Goal: Find specific page/section: Find specific page/section

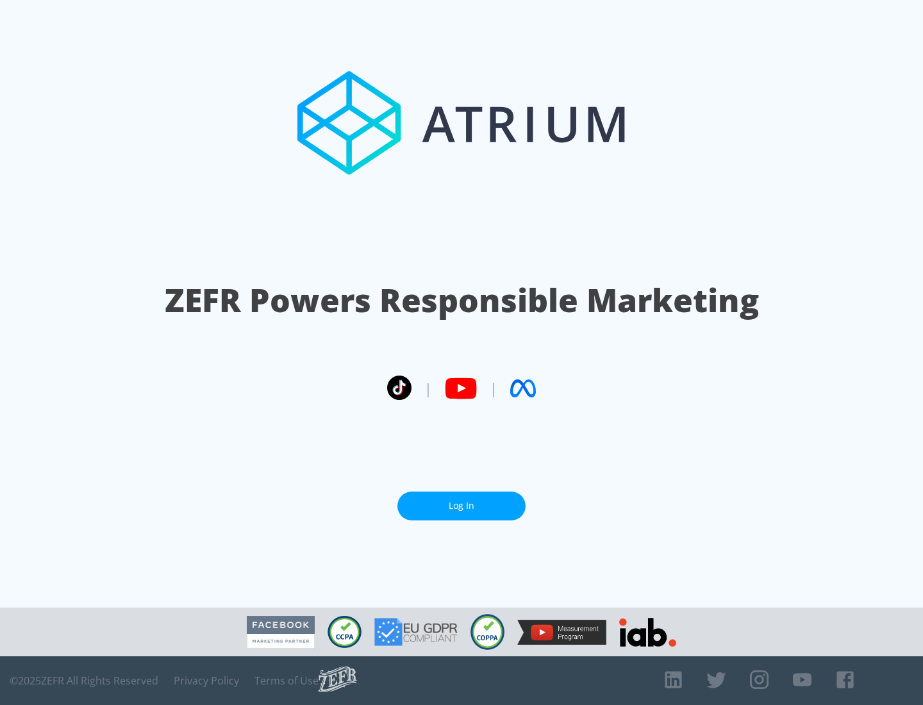
click at [461, 500] on link "Log In" at bounding box center [461, 505] width 128 height 29
